Goal: Information Seeking & Learning: Learn about a topic

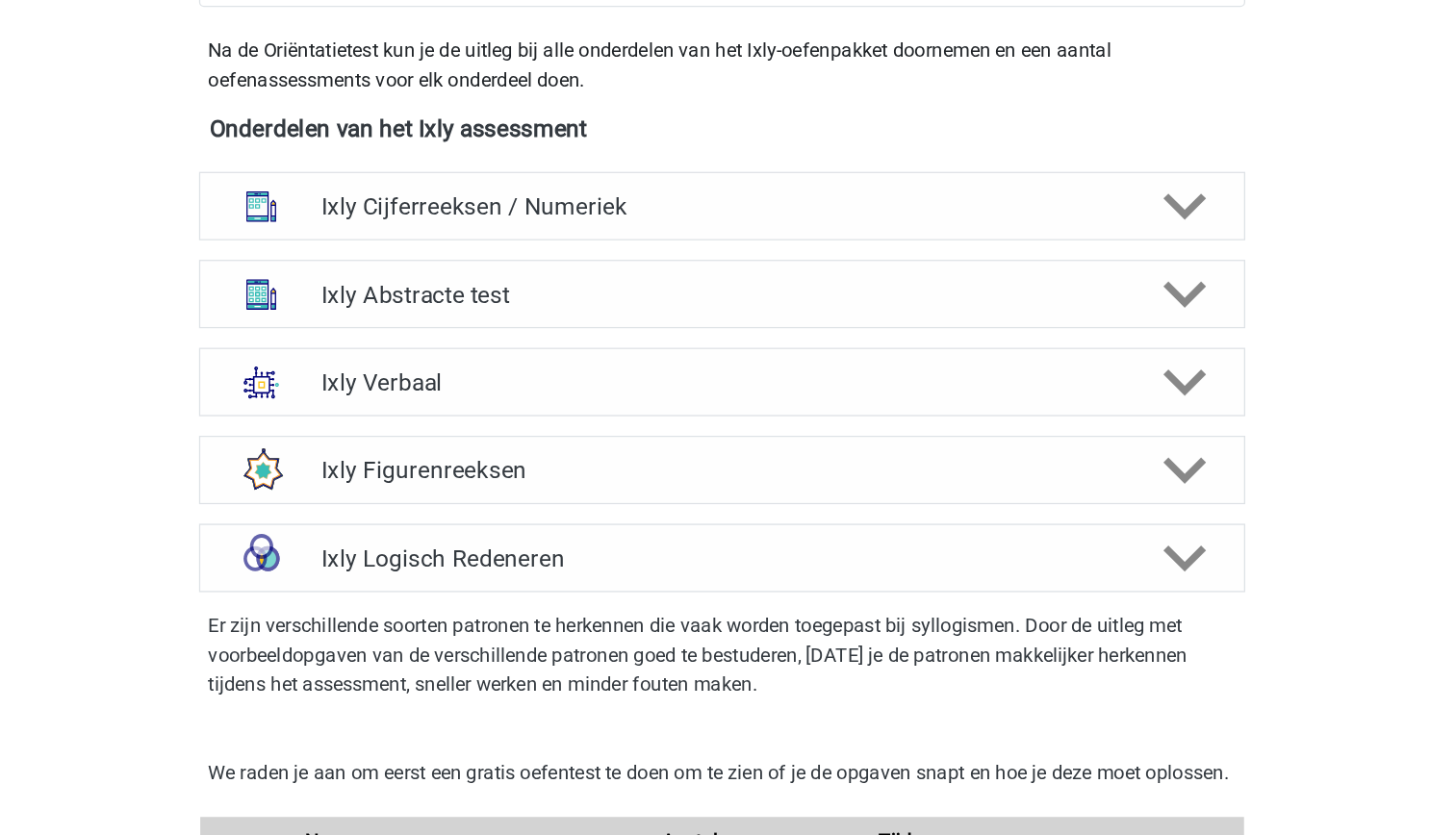
scroll to position [574, 0]
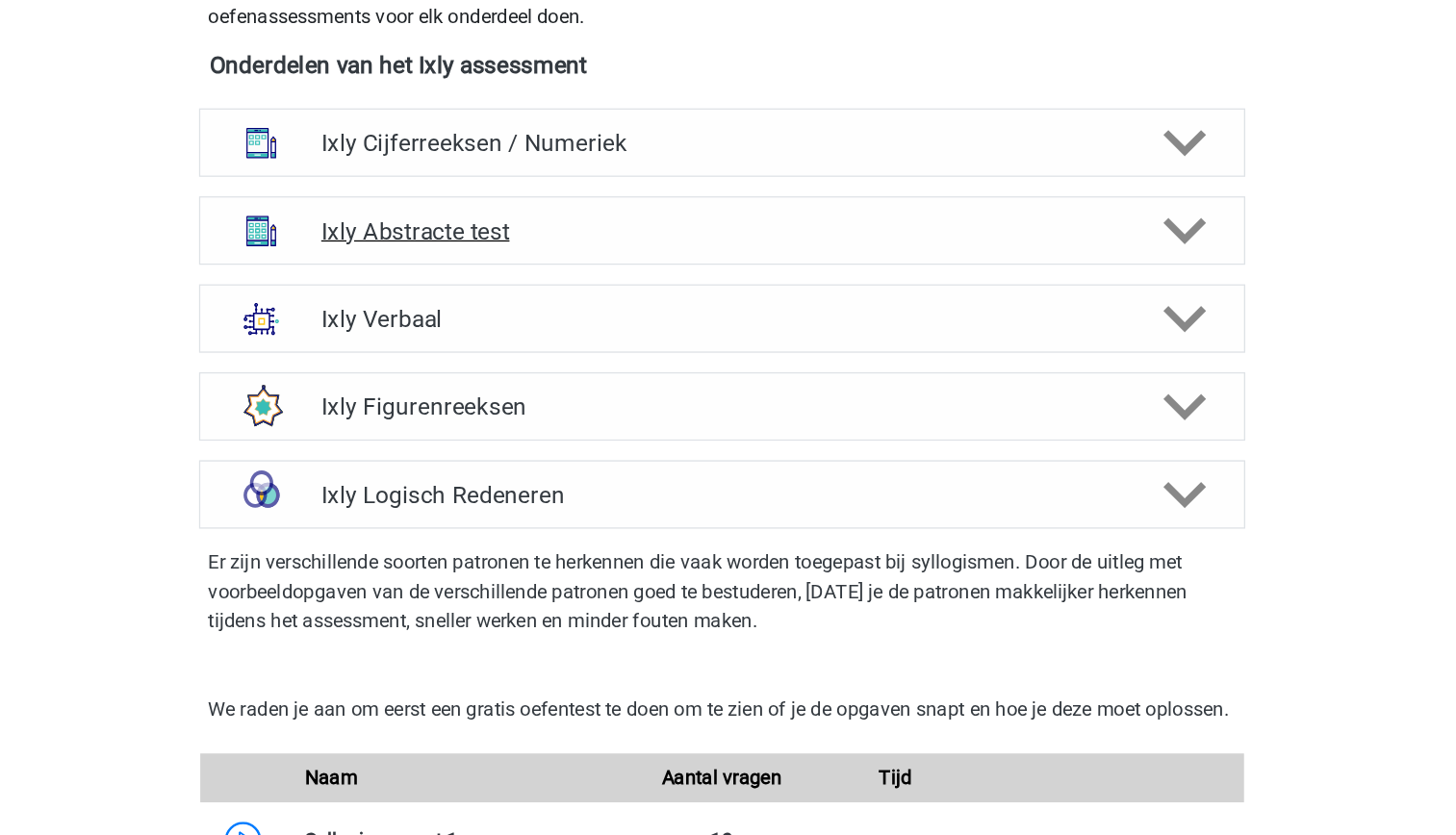
click at [746, 365] on h4 "Ixly Abstracte test" at bounding box center [728, 359] width 631 height 22
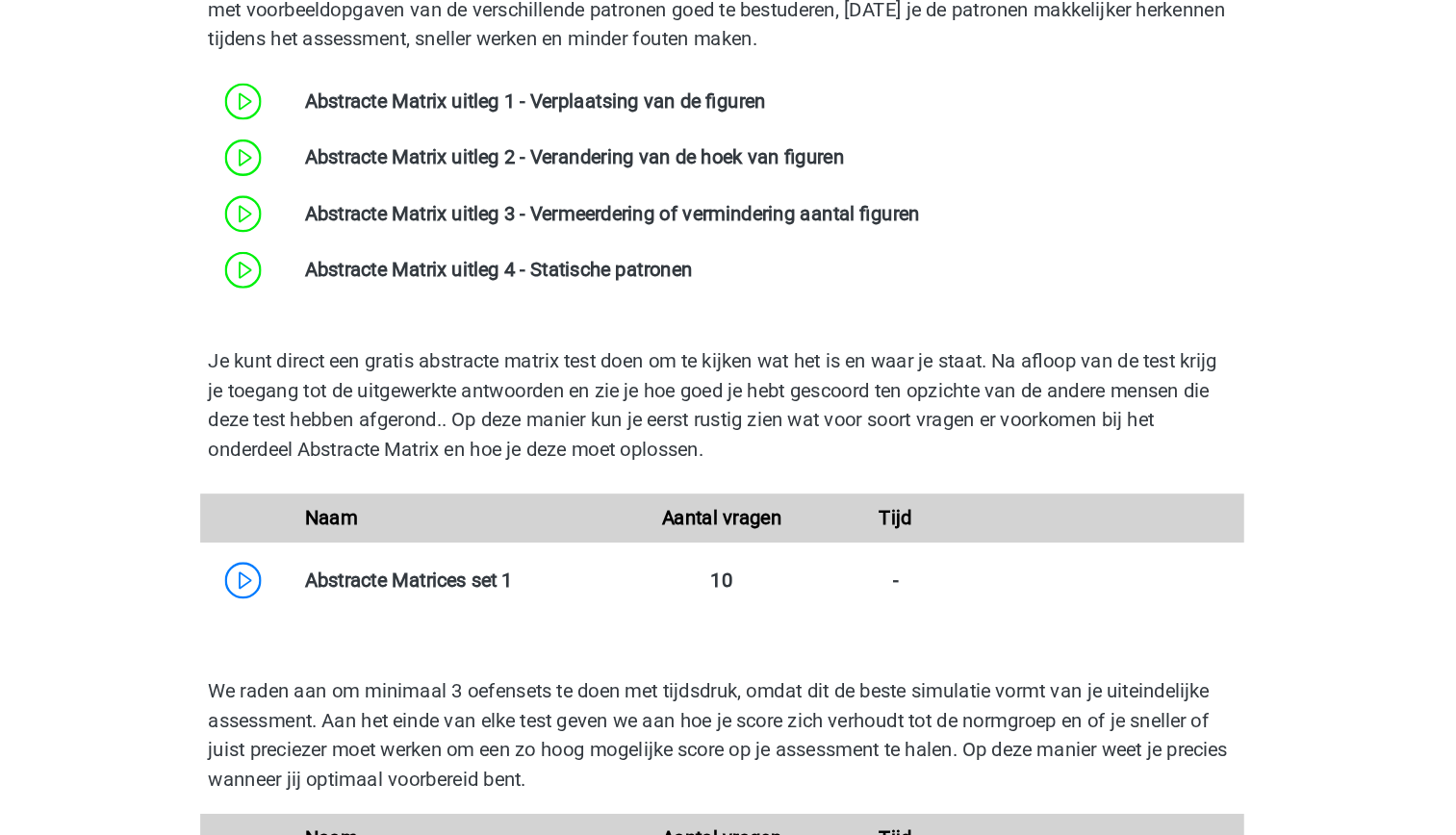
scroll to position [825, 0]
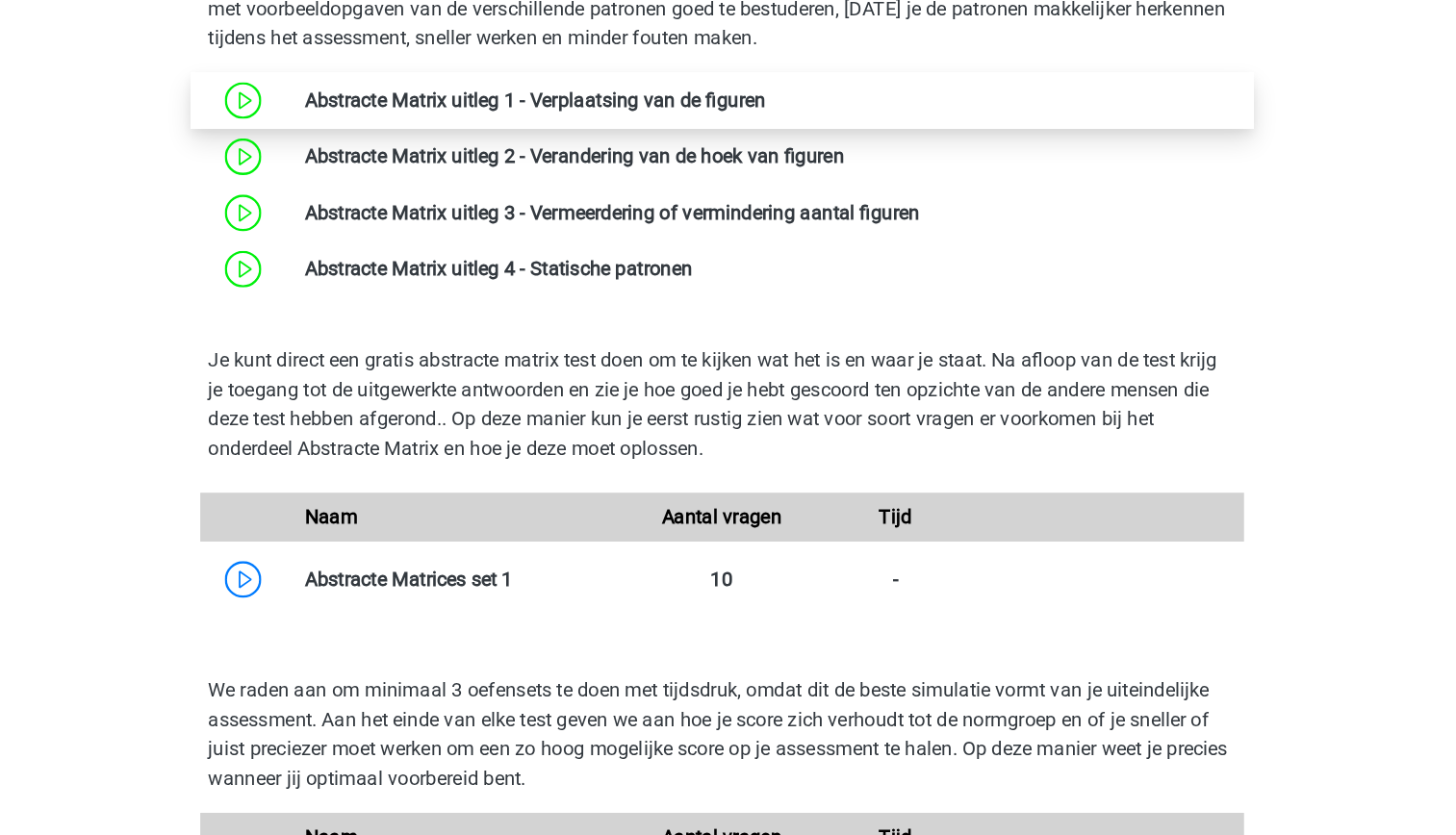
click at [763, 249] on link at bounding box center [763, 255] width 0 height 18
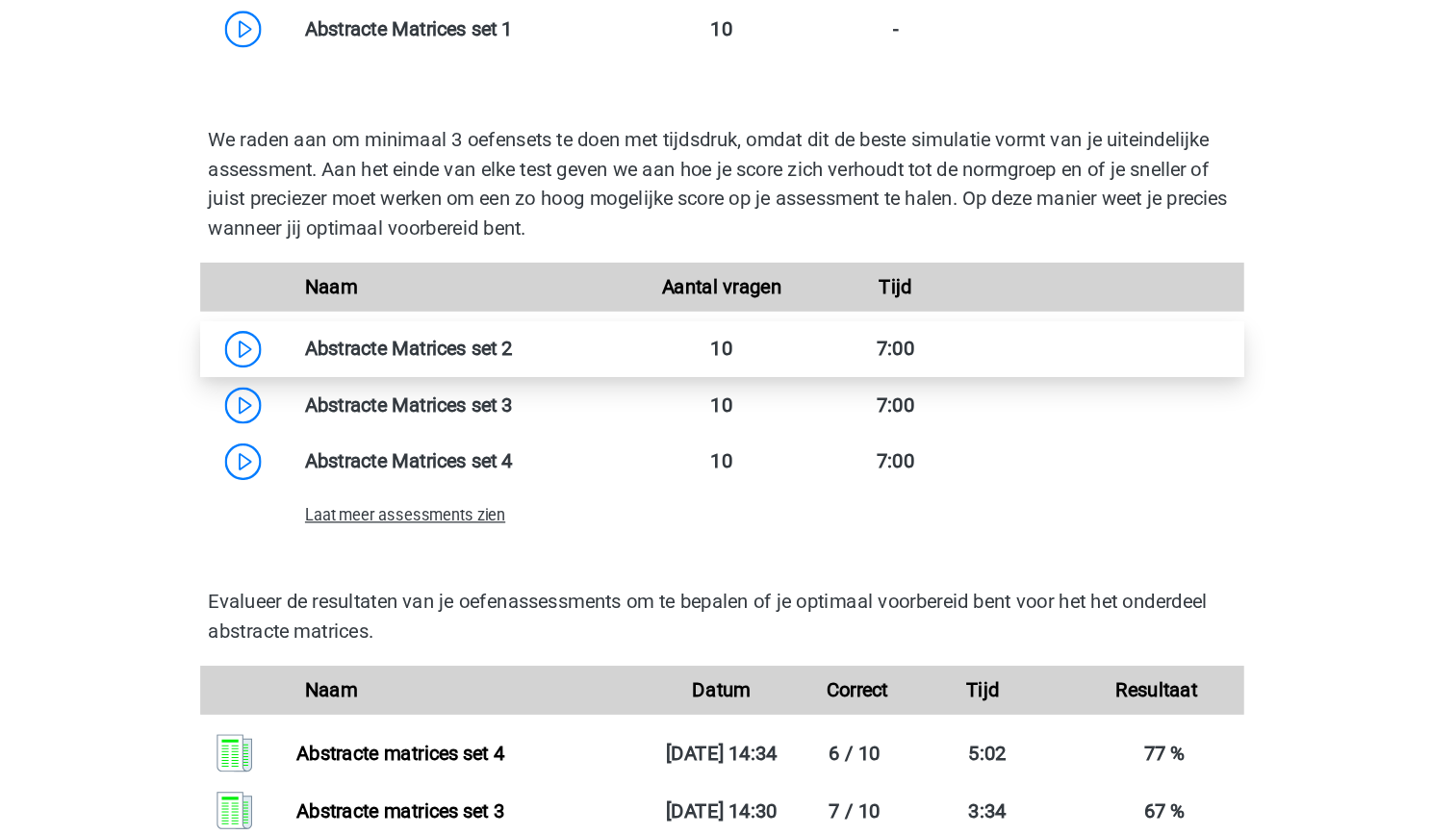
scroll to position [1258, 0]
click at [564, 450] on link at bounding box center [564, 452] width 0 height 18
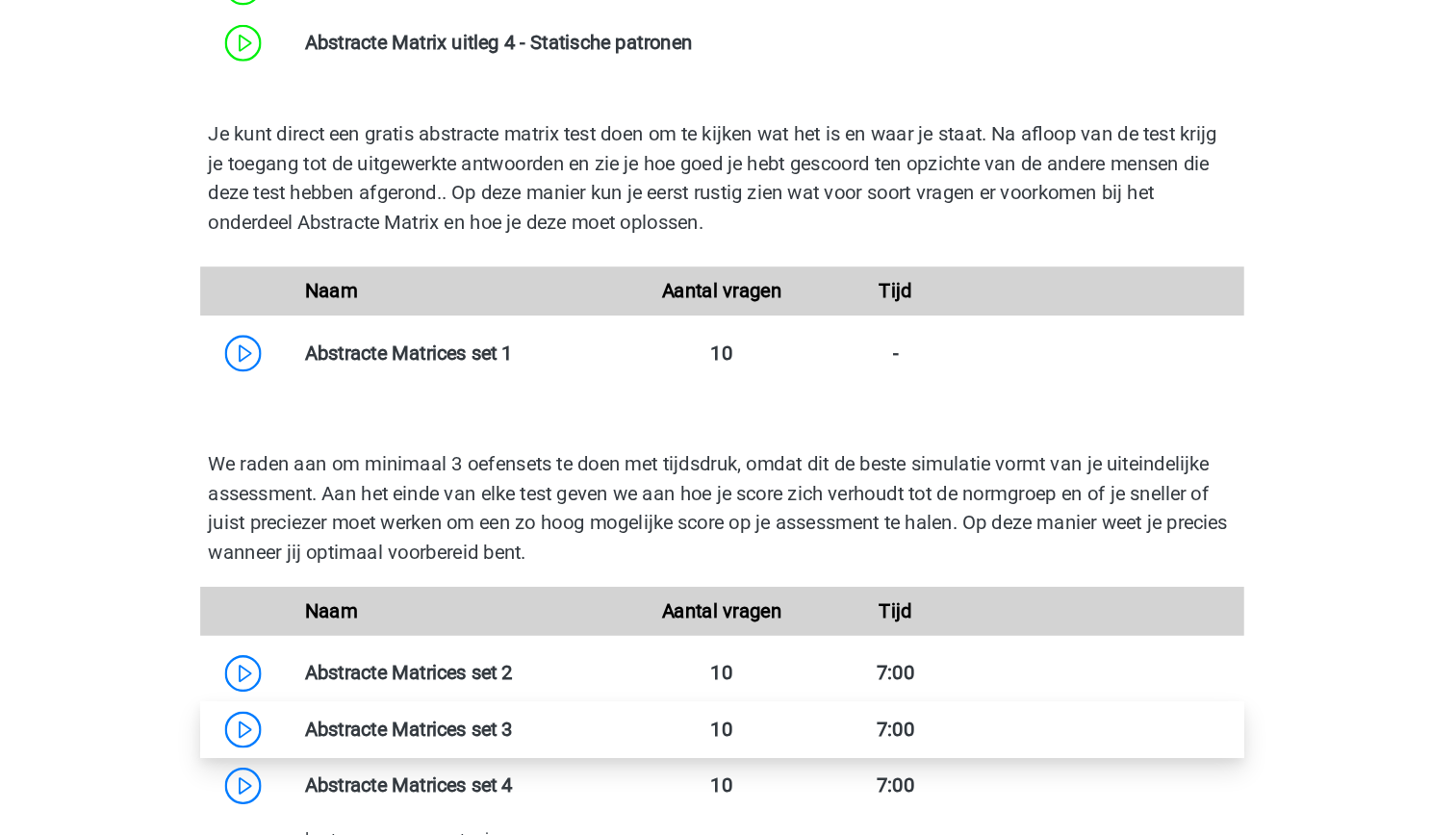
scroll to position [1172, 0]
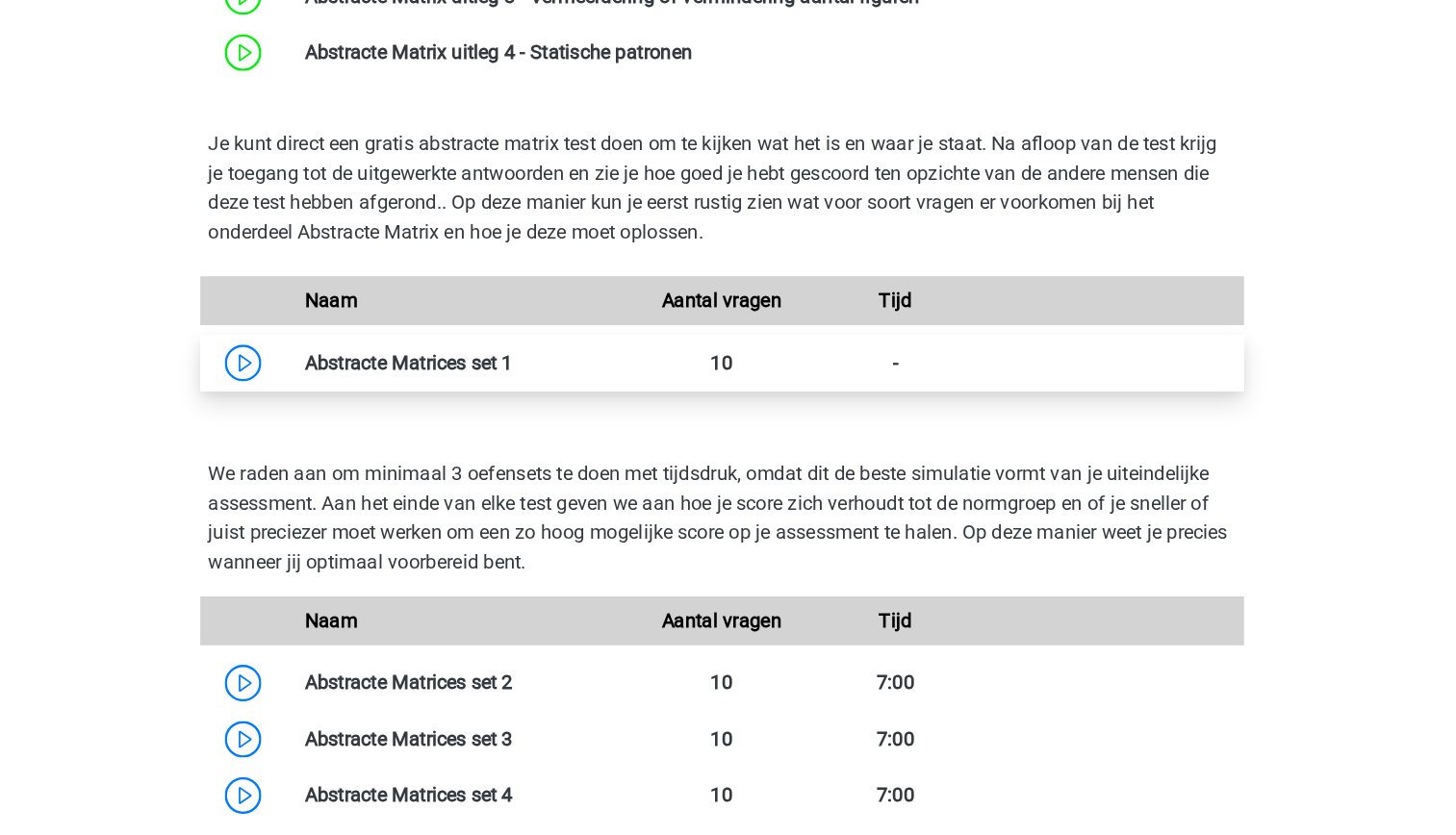
click at [564, 294] on link at bounding box center [564, 285] width 0 height 18
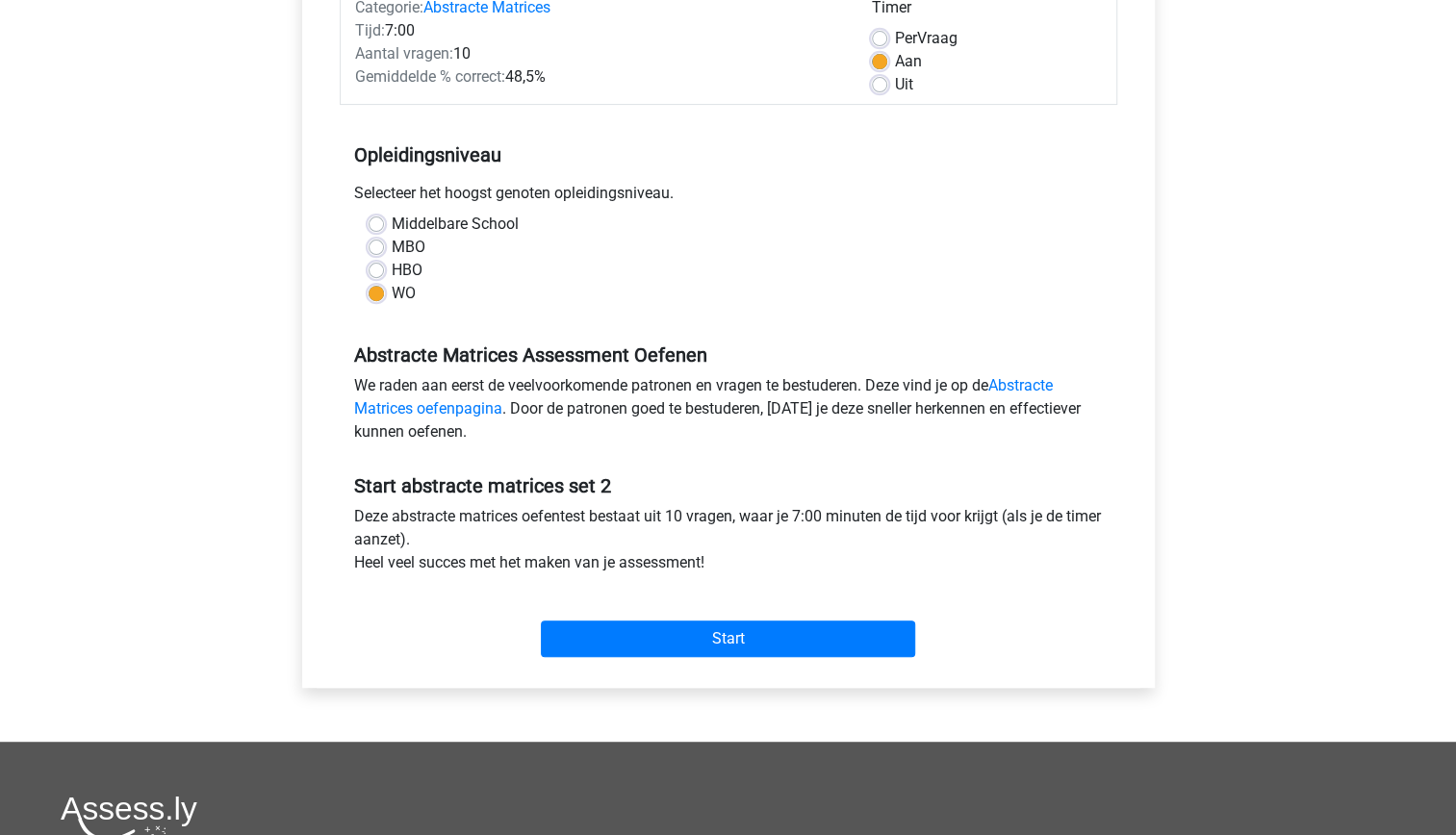
scroll to position [264, 0]
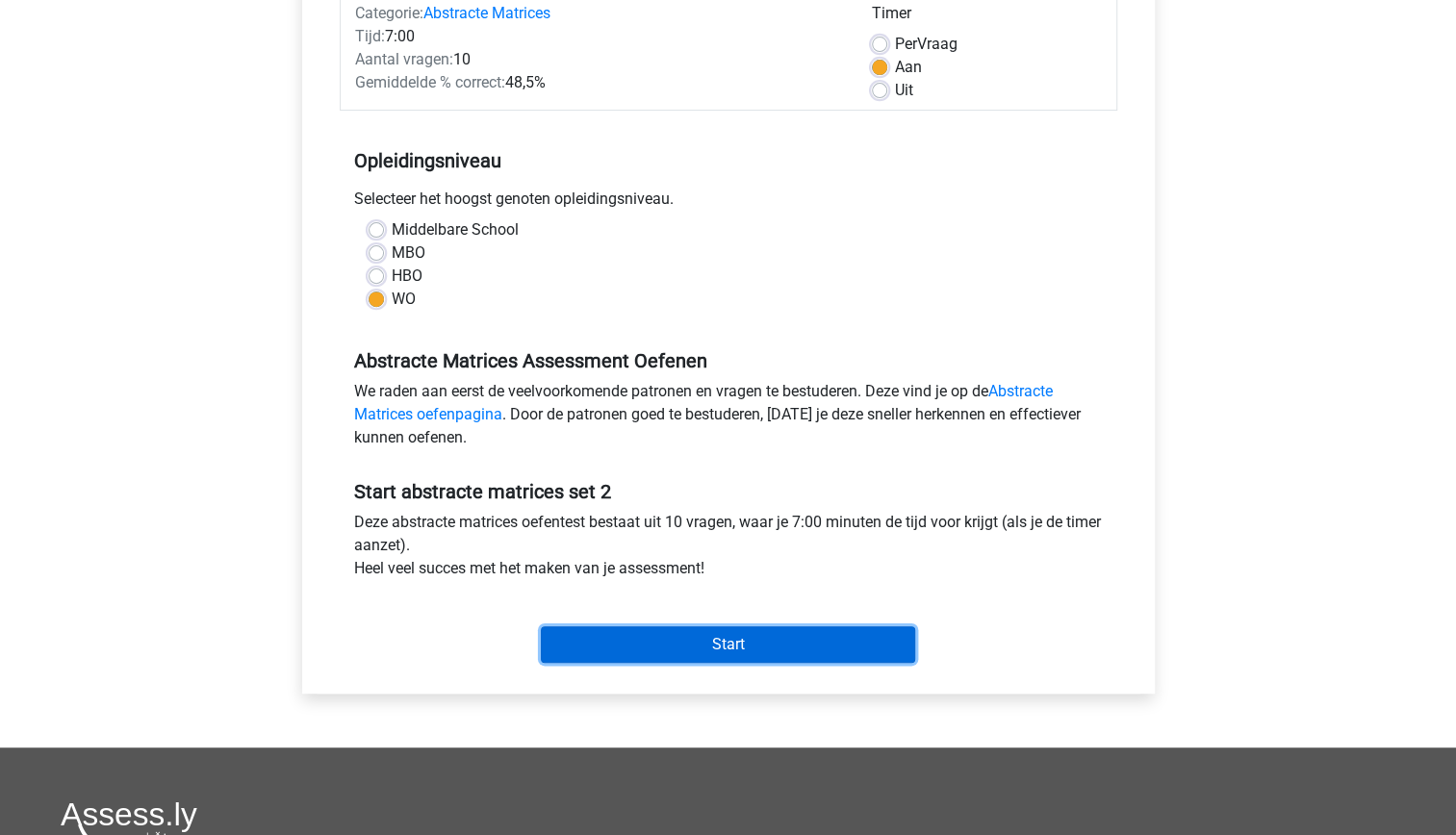
click at [746, 639] on input "Start" at bounding box center [728, 644] width 374 height 37
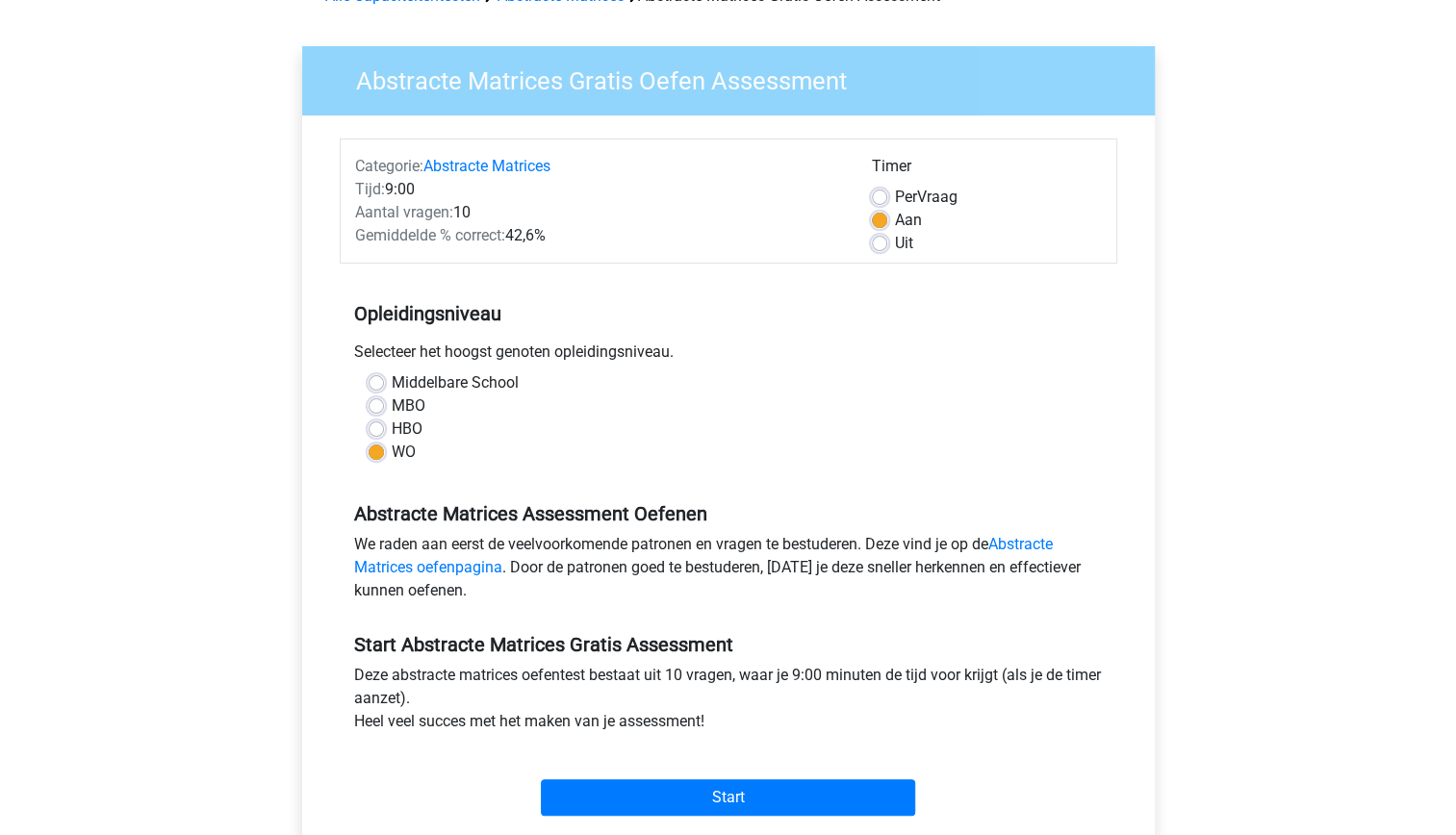
scroll to position [113, 0]
click at [895, 234] on label "Uit" at bounding box center [904, 241] width 18 height 23
click at [879, 234] on input "Uit" at bounding box center [879, 239] width 15 height 19
radio input "true"
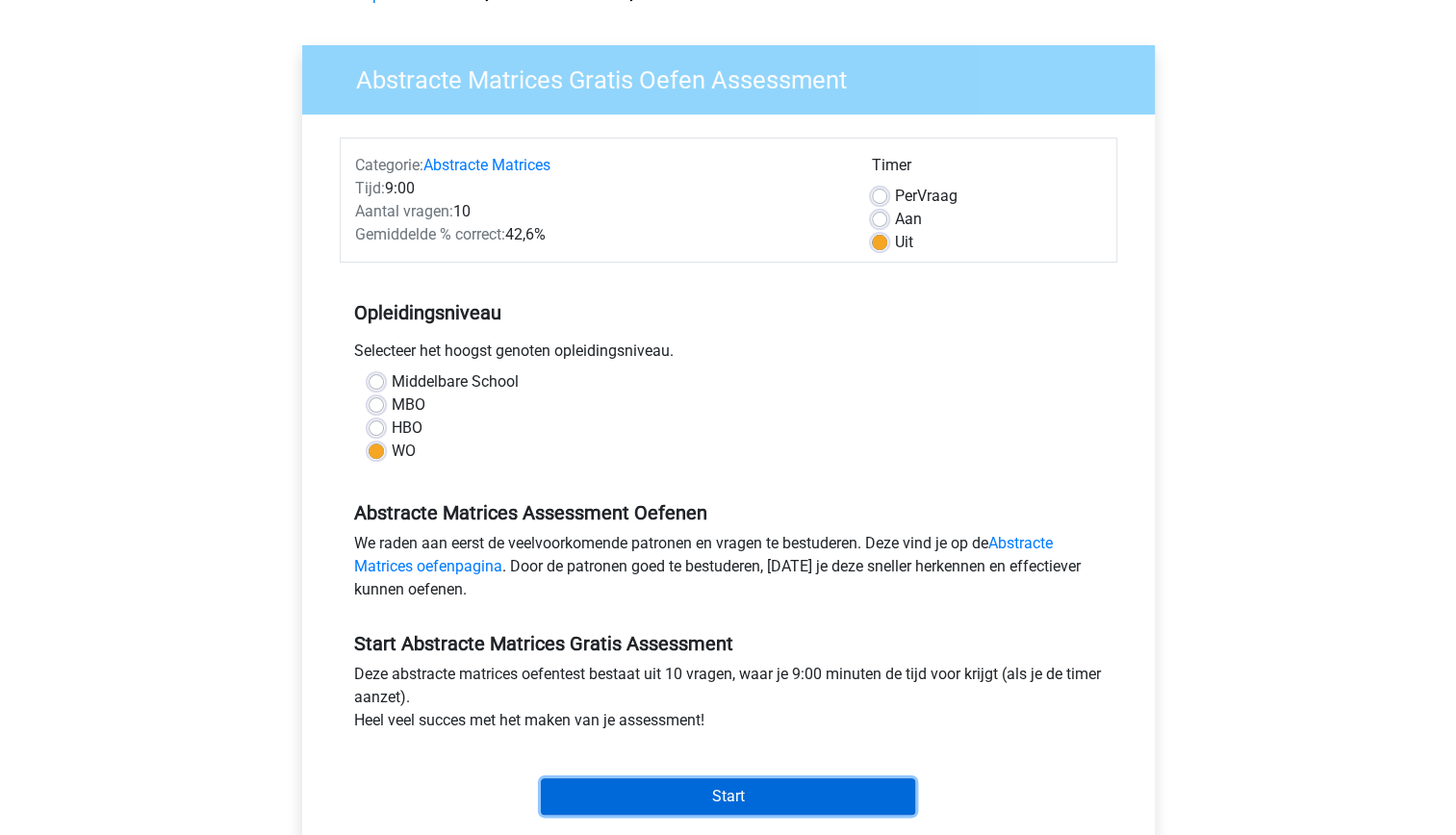
click at [769, 802] on input "Start" at bounding box center [728, 796] width 374 height 37
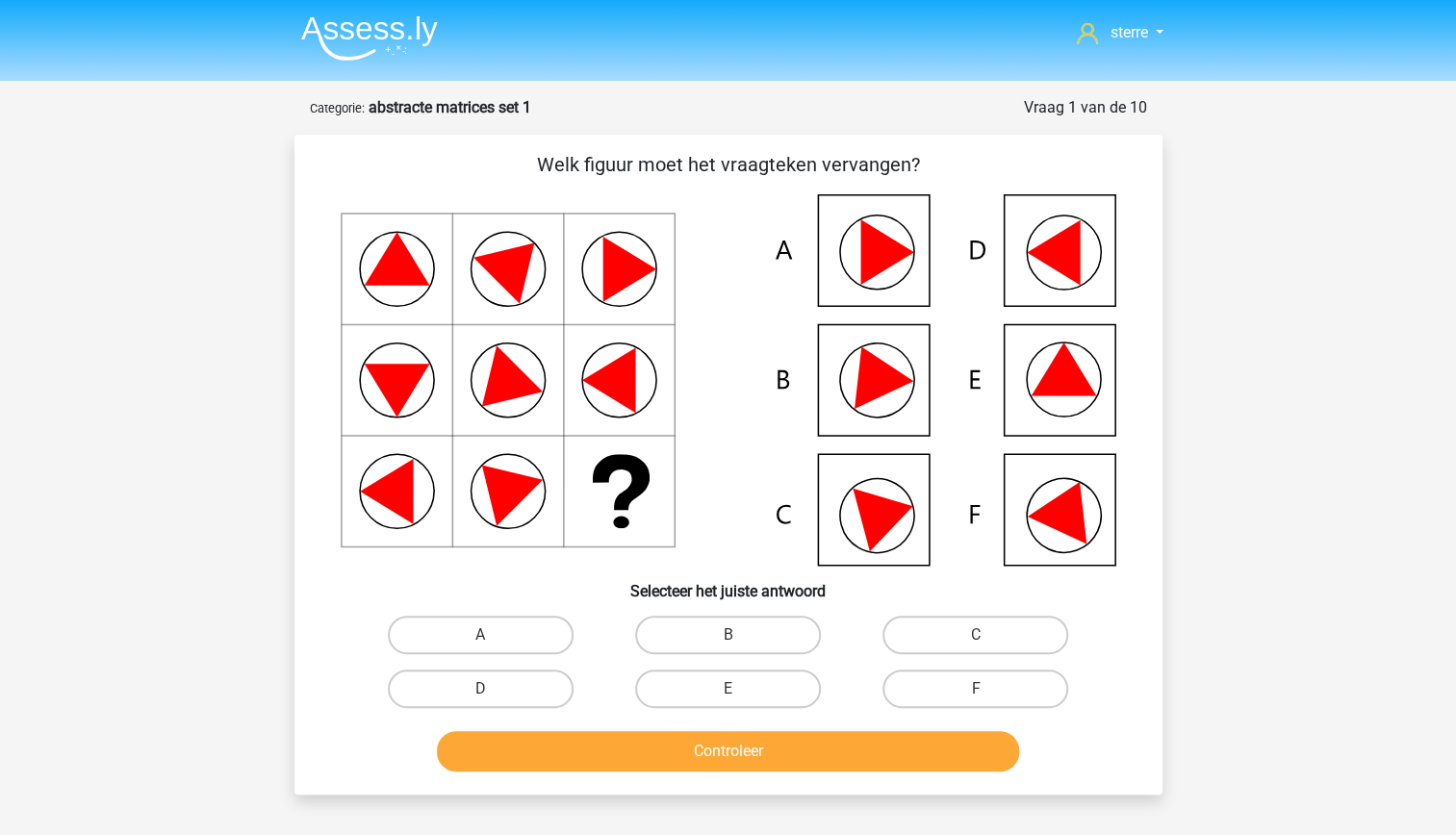
click at [883, 377] on icon at bounding box center [872, 371] width 82 height 76
click at [883, 513] on icon at bounding box center [886, 512] width 68 height 77
click at [992, 626] on label "C" at bounding box center [975, 634] width 186 height 39
click at [988, 634] on input "C" at bounding box center [982, 640] width 13 height 13
radio input "true"
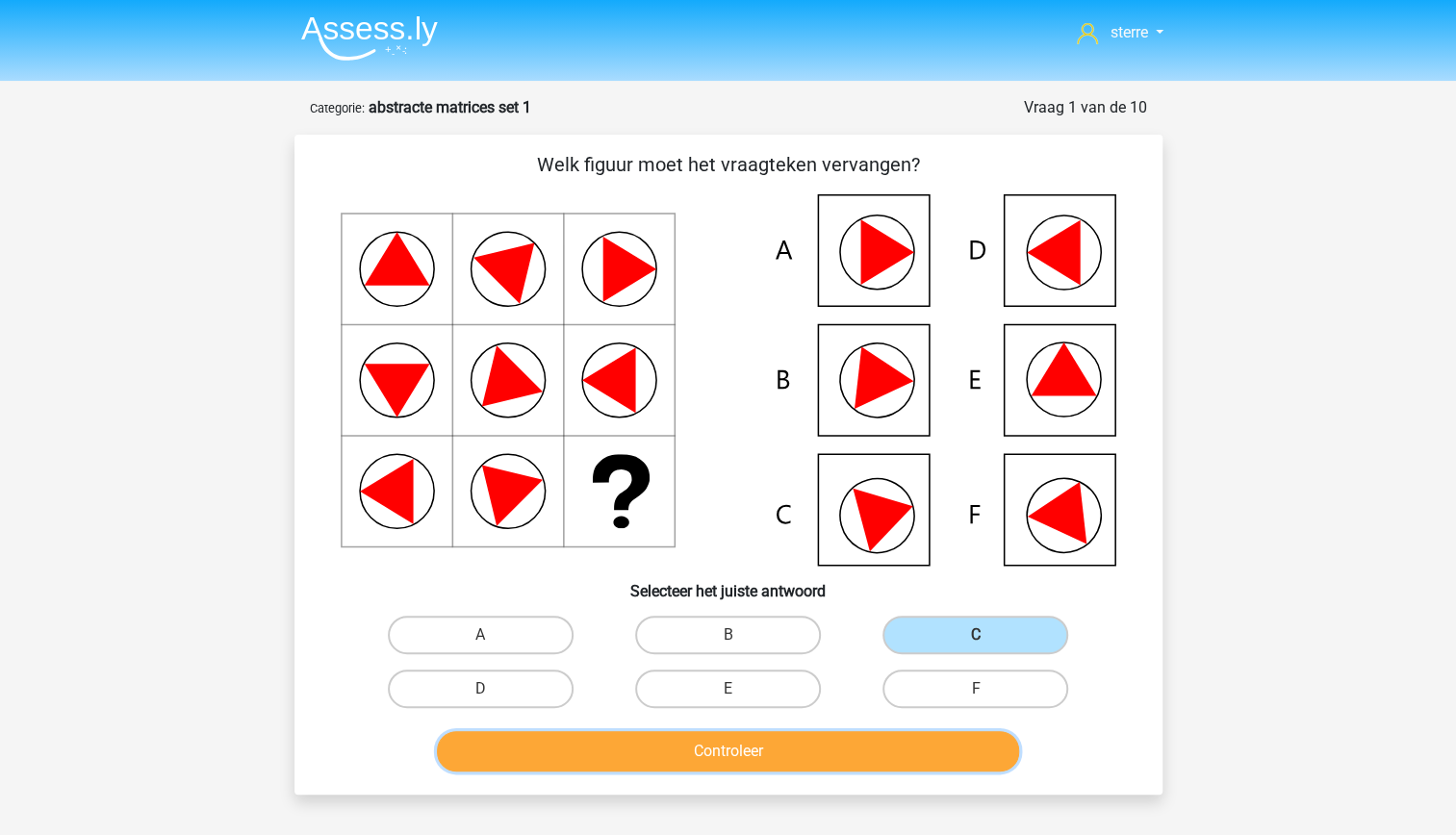
click at [731, 748] on button "Controleer" at bounding box center [728, 751] width 582 height 41
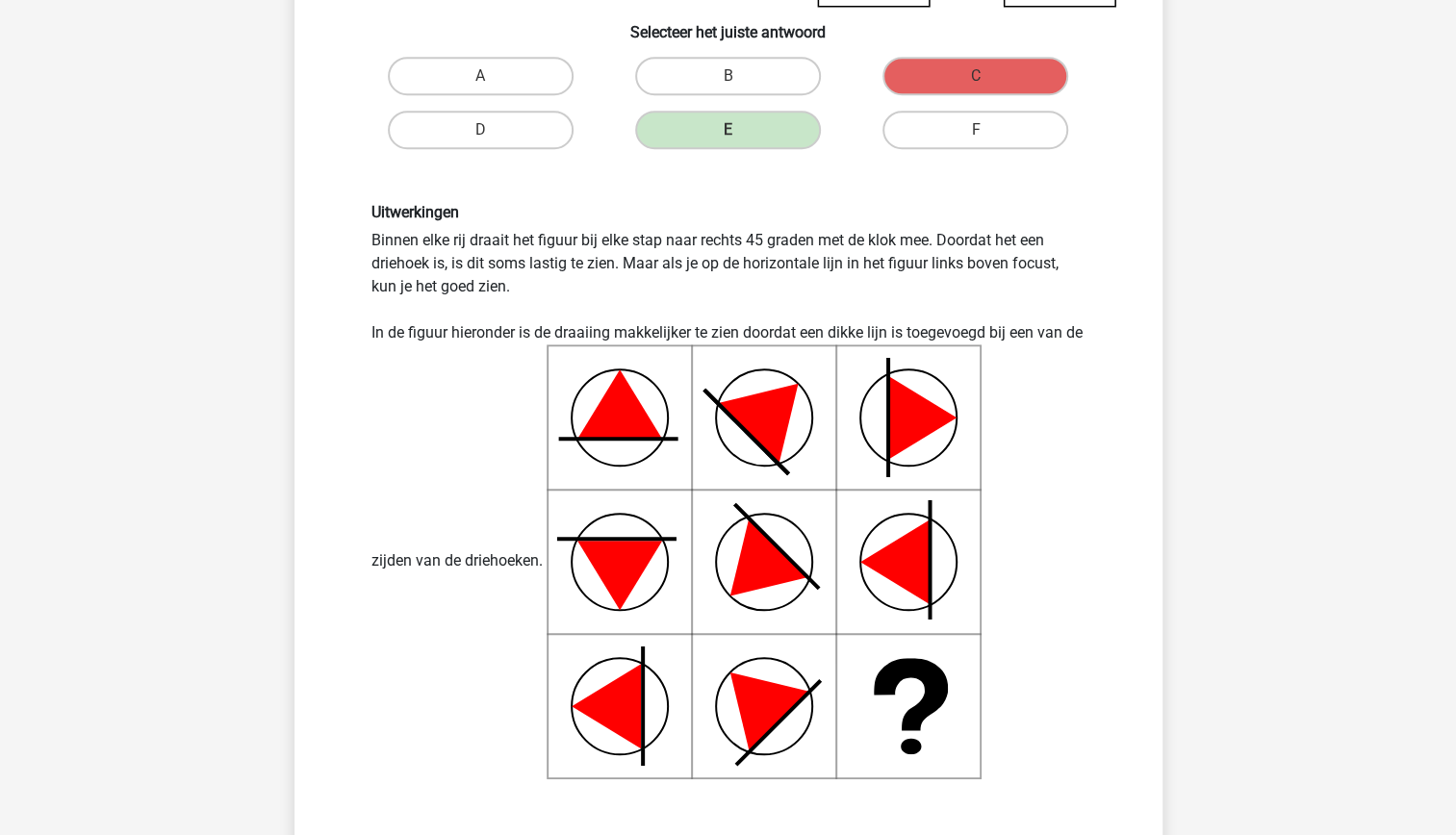
scroll to position [555, 0]
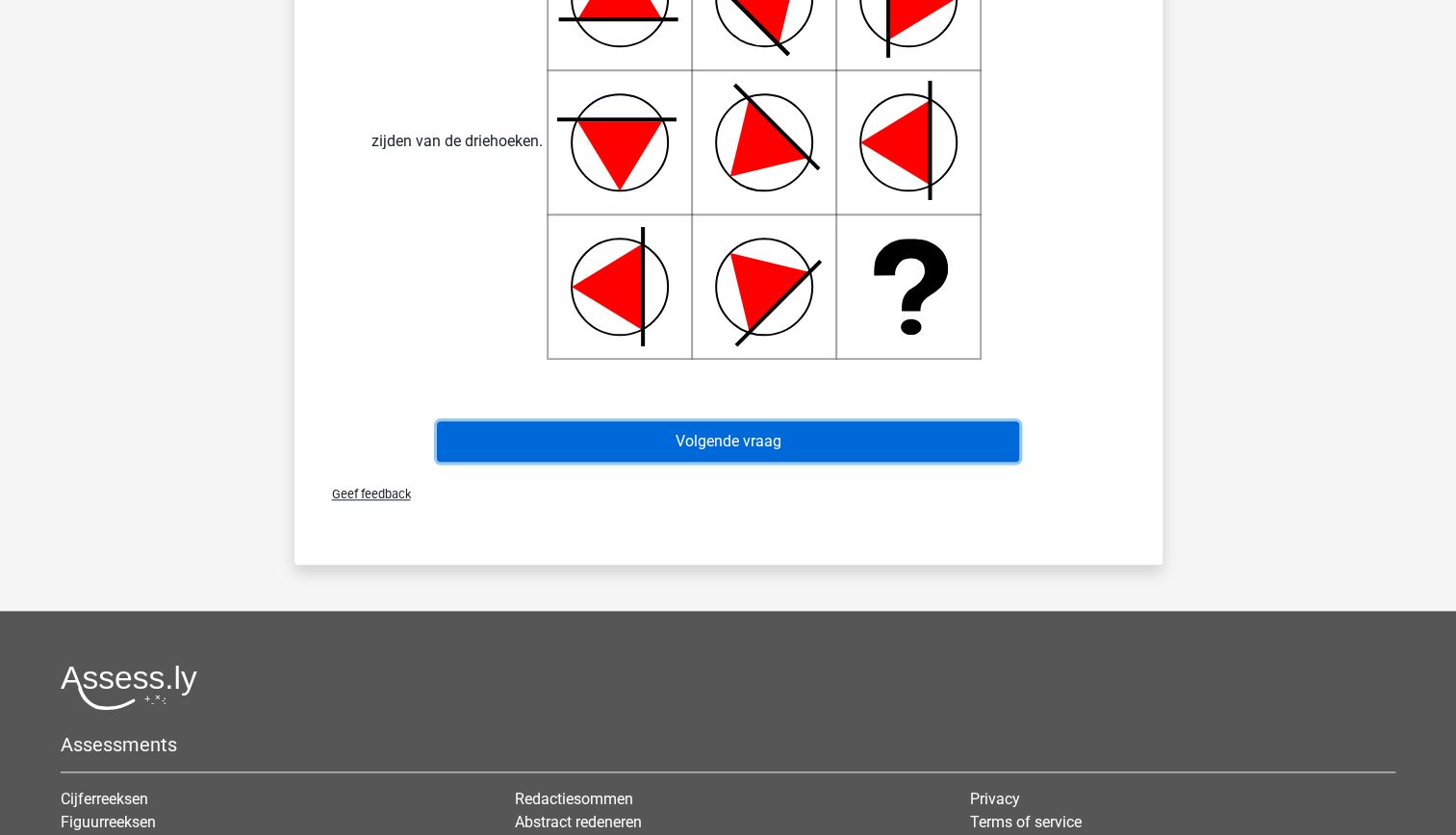
click at [717, 432] on button "Volgende vraag" at bounding box center [728, 441] width 582 height 41
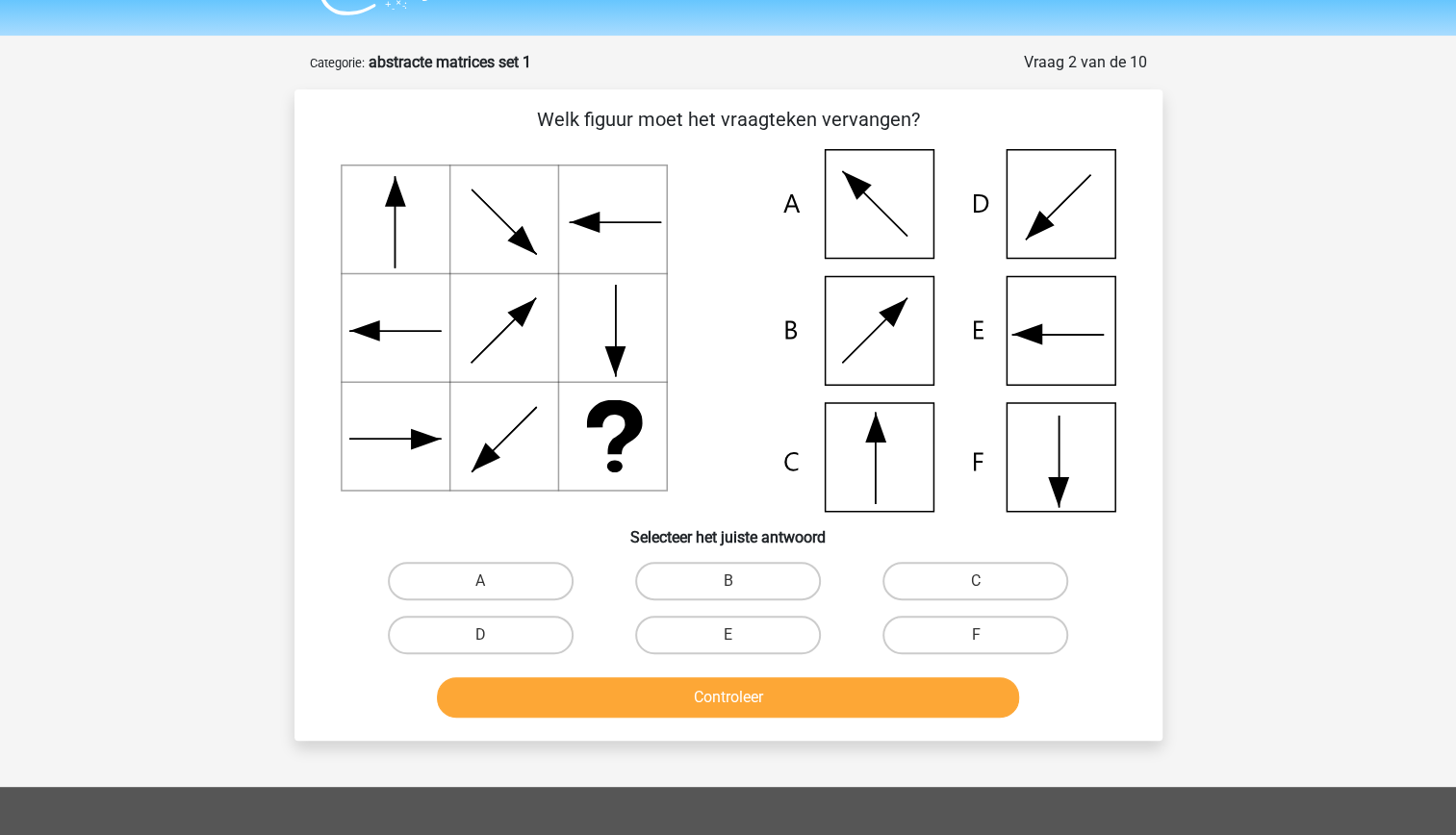
scroll to position [41, 0]
